Goal: Entertainment & Leisure: Browse casually

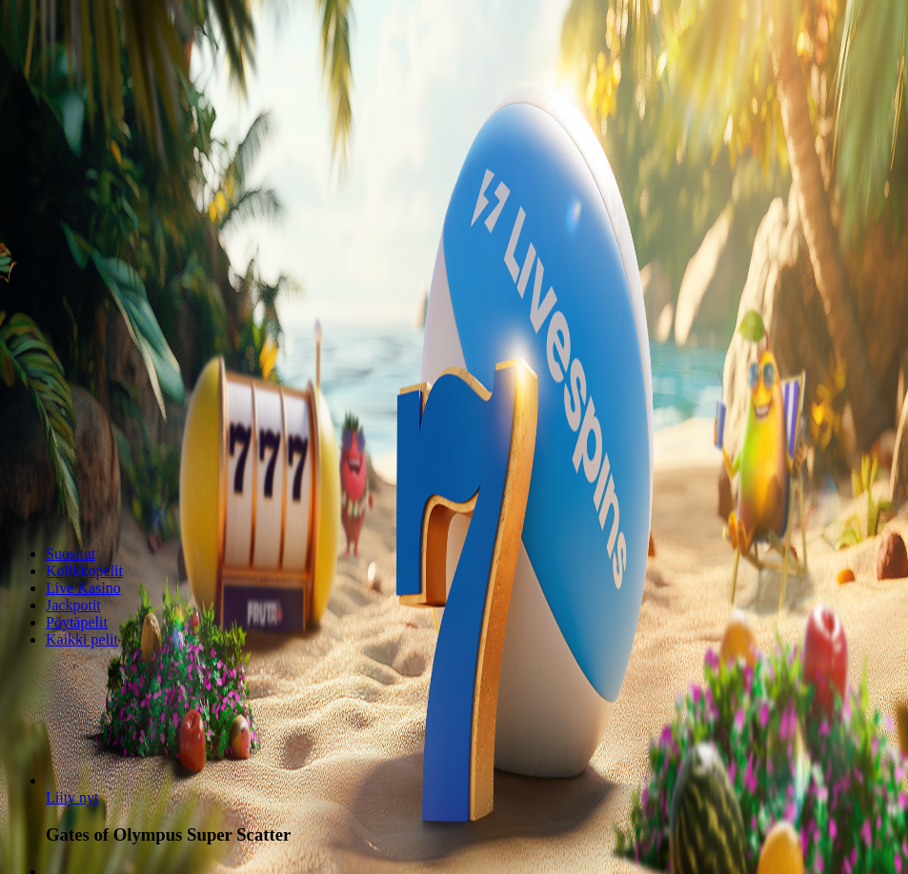
click at [100, 77] on span "Kirjaudu" at bounding box center [76, 84] width 47 height 14
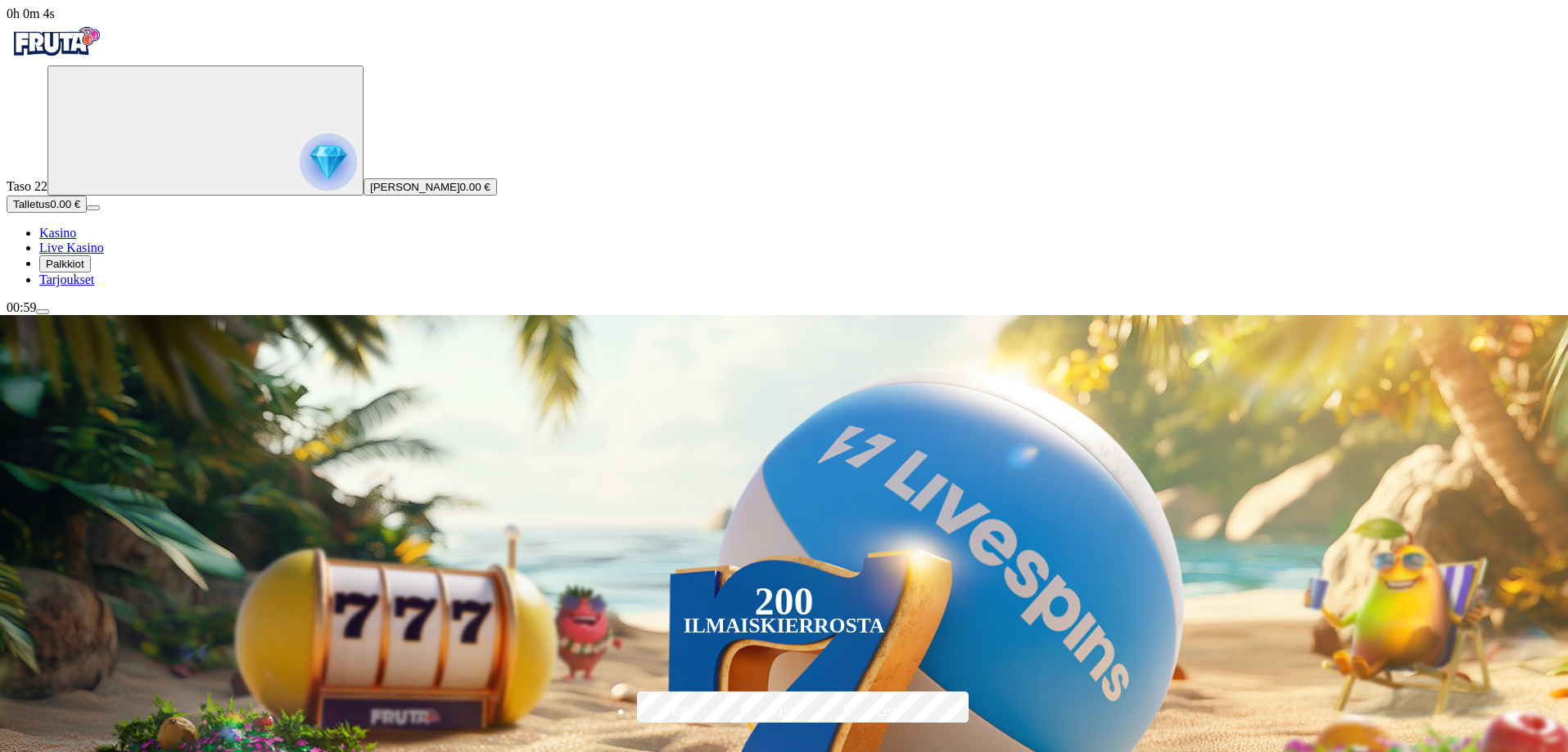
click at [84, 270] on span "Palkkiot" at bounding box center [64, 264] width 39 height 12
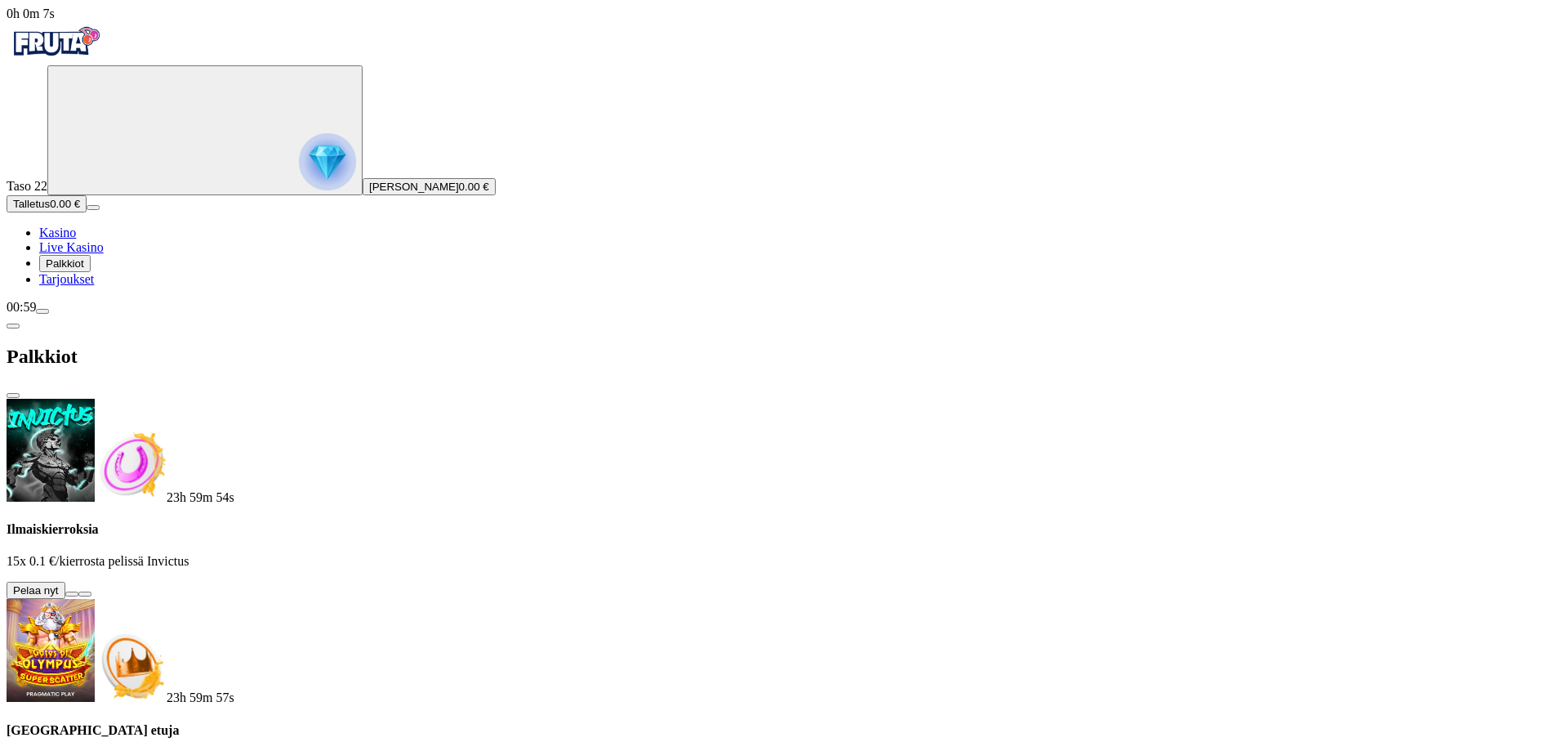
click at [78, 591] on button at bounding box center [71, 594] width 13 height 5
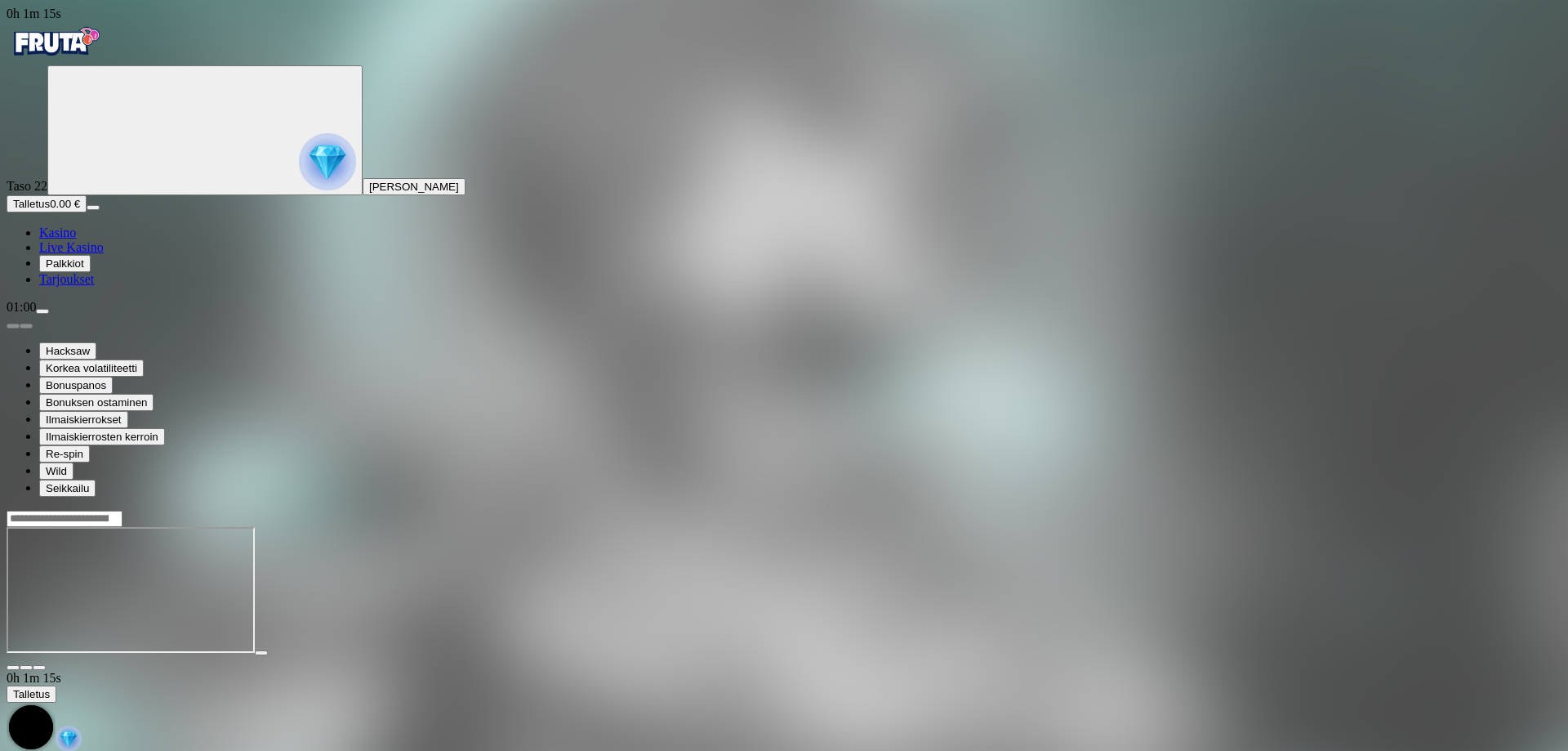
click at [76, 239] on span "Kasino" at bounding box center [57, 233] width 37 height 14
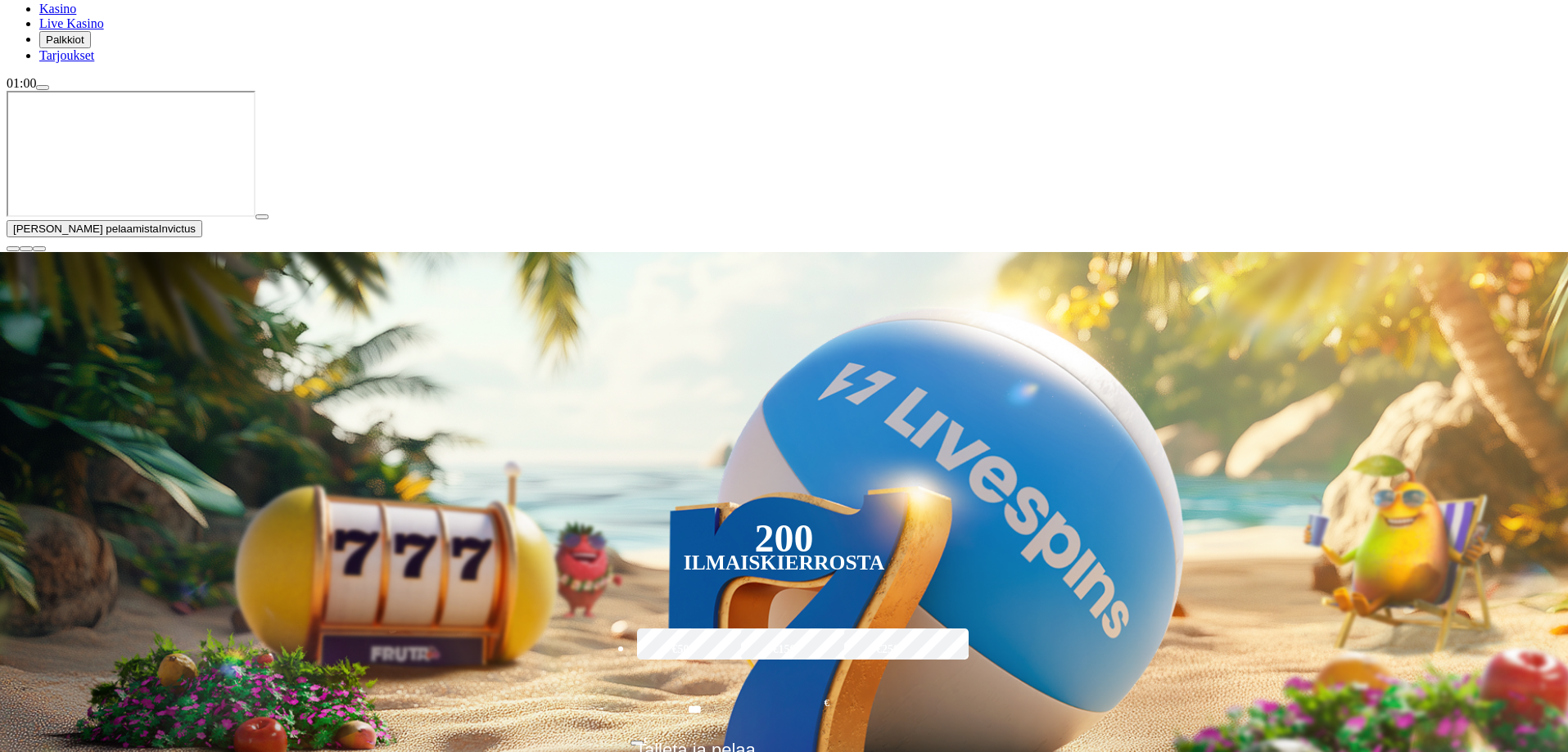
scroll to position [163, 0]
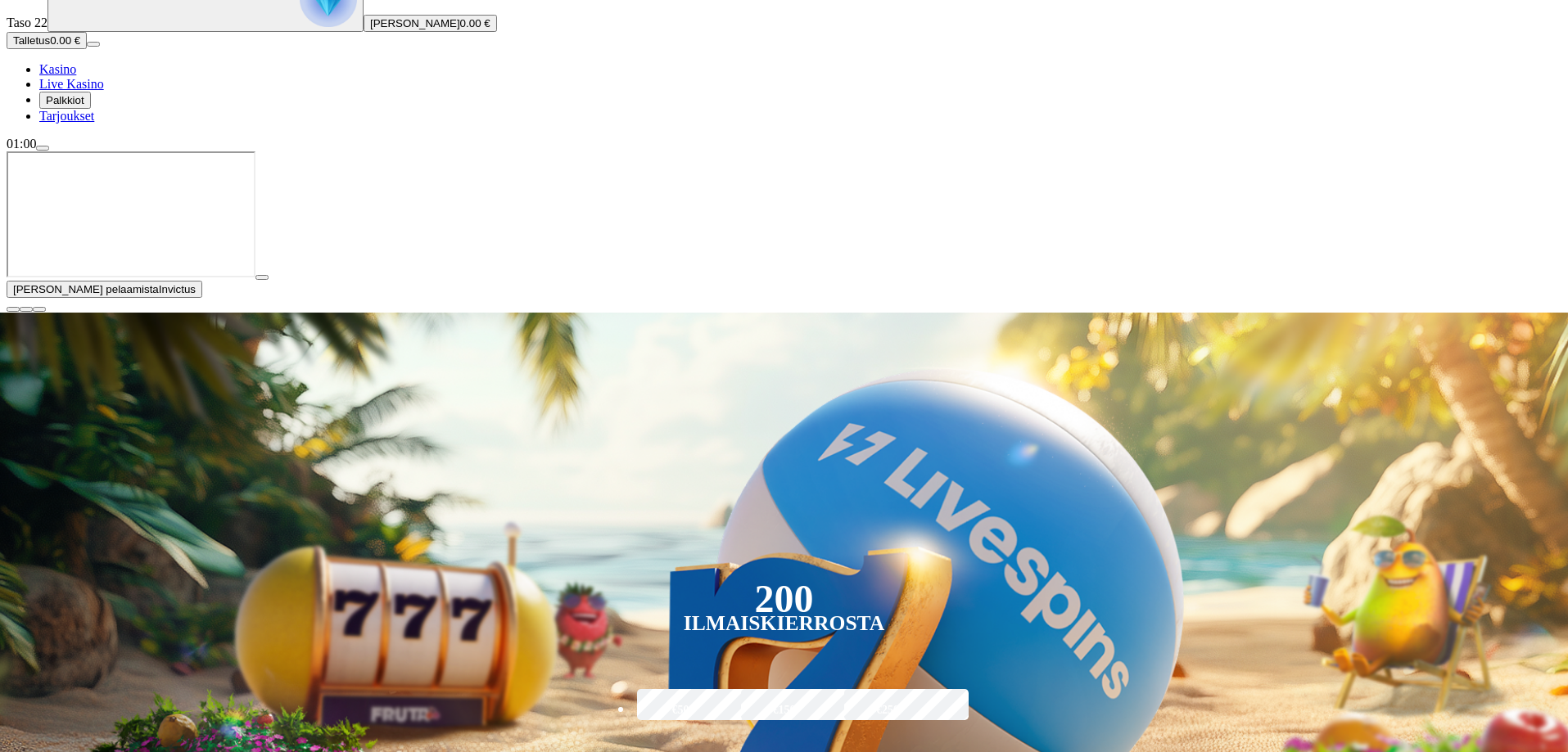
type input "******"
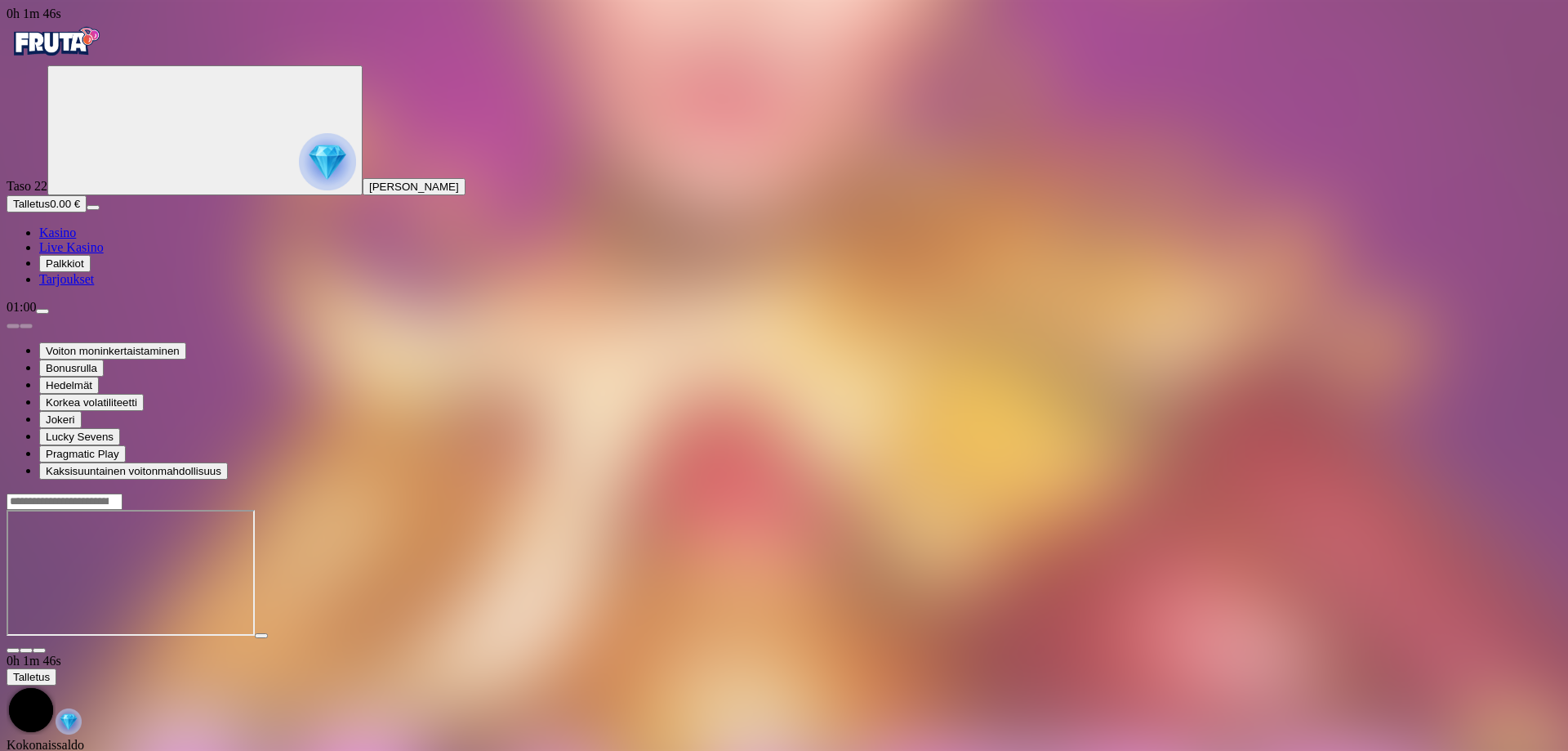
click at [94, 286] on span "Tarjoukset" at bounding box center [67, 279] width 55 height 14
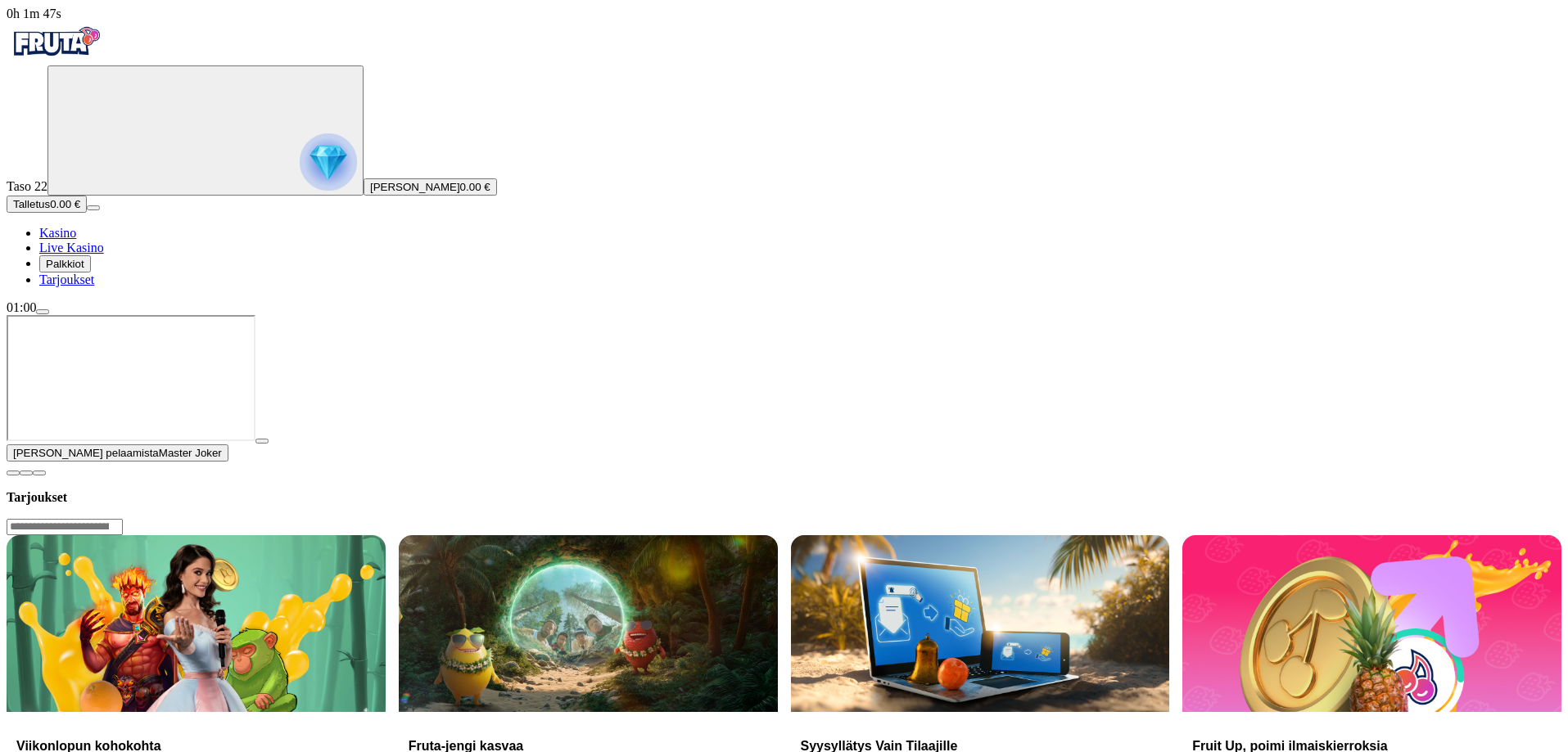
click at [84, 270] on span "Palkkiot" at bounding box center [64, 264] width 39 height 12
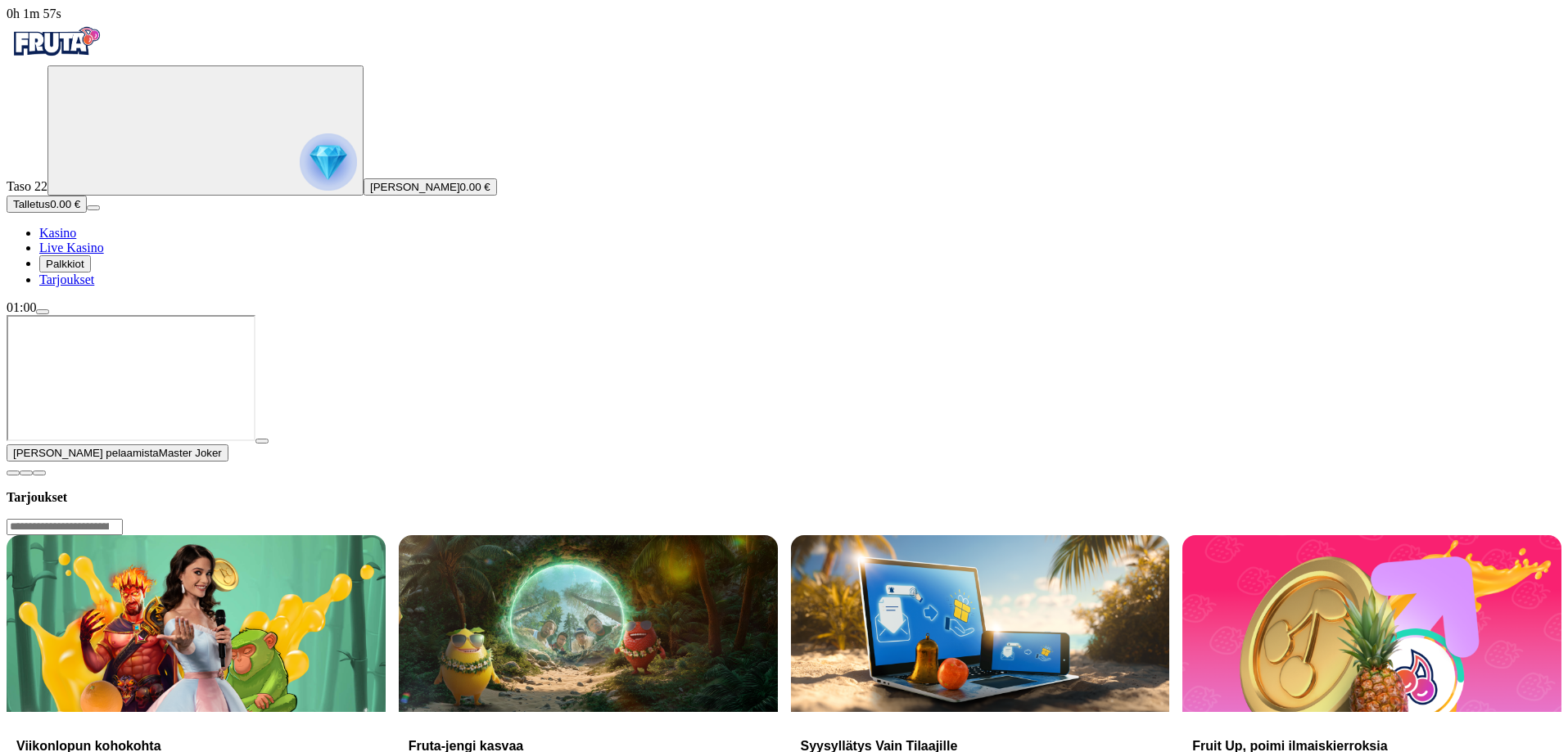
click at [13, 473] on span "close icon" at bounding box center [13, 473] width 0 height 0
